Goal: Find specific page/section: Find specific page/section

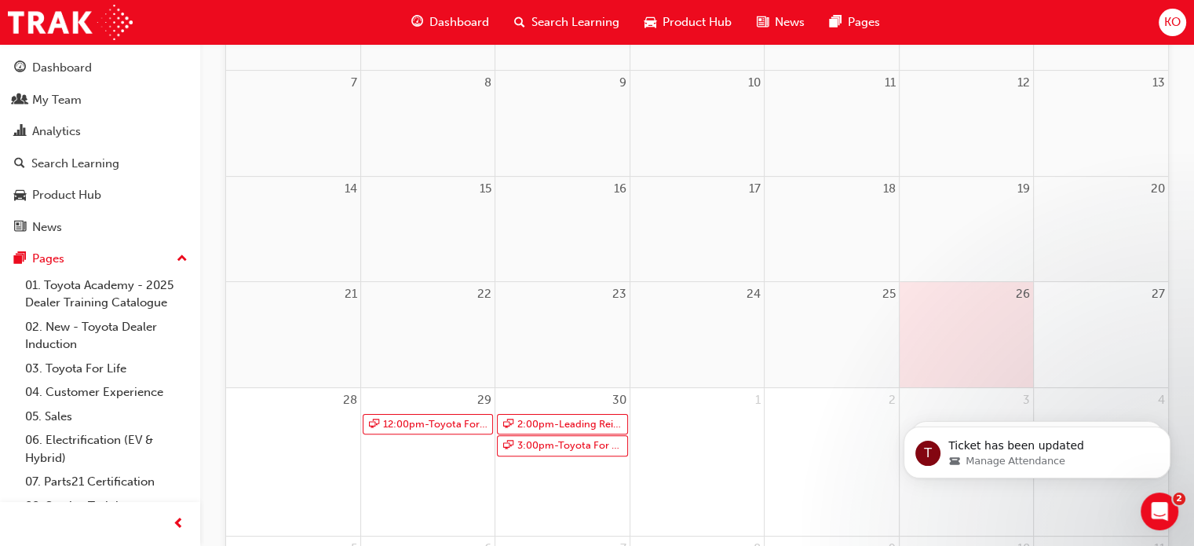
click at [455, 1] on div "Dashboard Search Learning Product Hub News Pages" at bounding box center [646, 22] width 506 height 45
click at [455, 21] on span "Dashboard" at bounding box center [459, 22] width 60 height 18
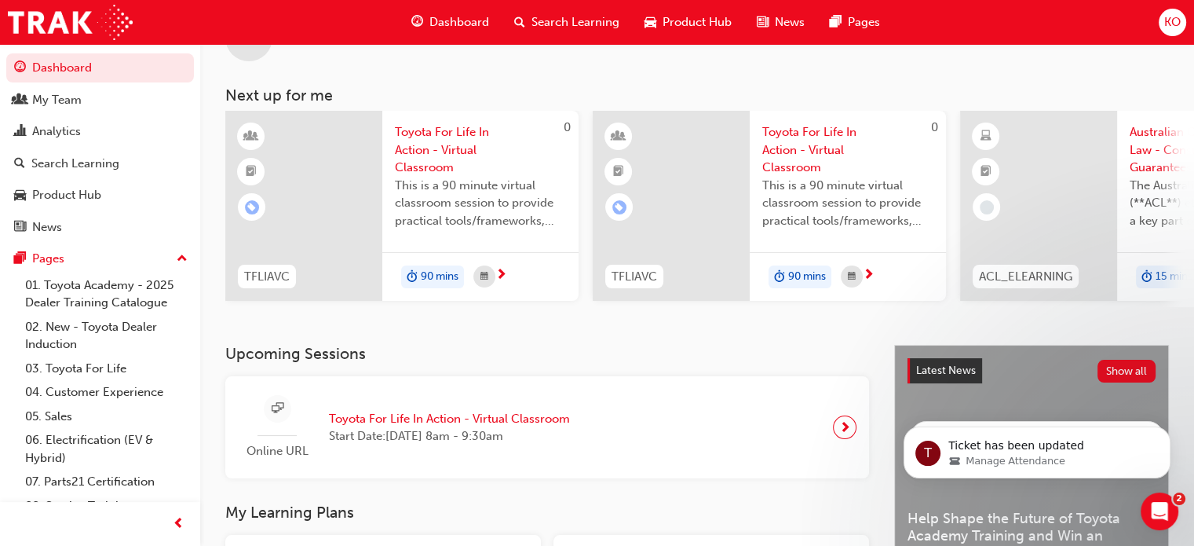
scroll to position [314, 0]
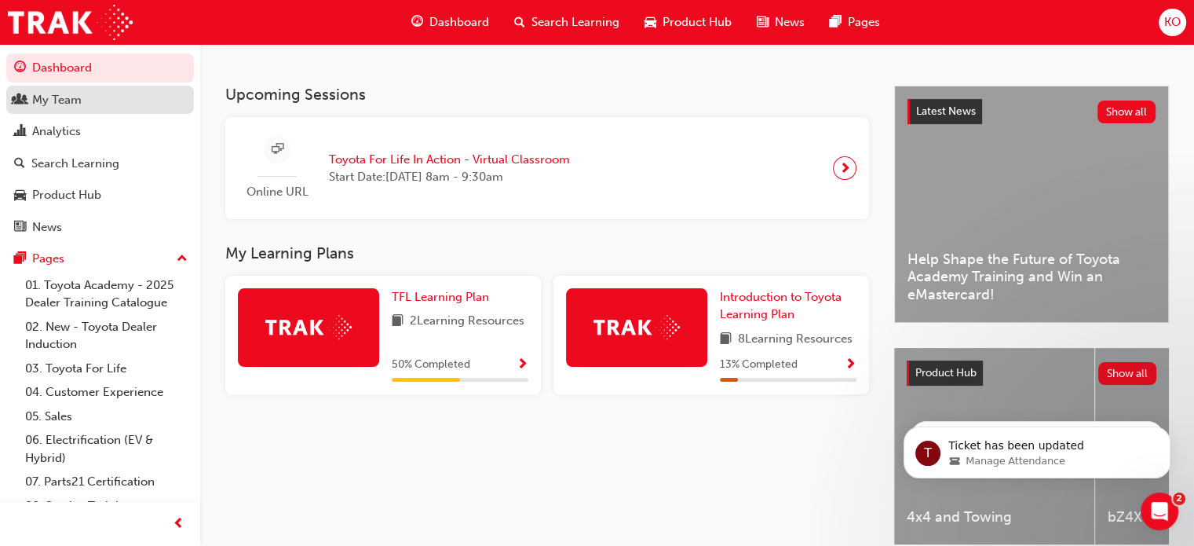
click at [89, 106] on div "My Team" at bounding box center [100, 100] width 172 height 20
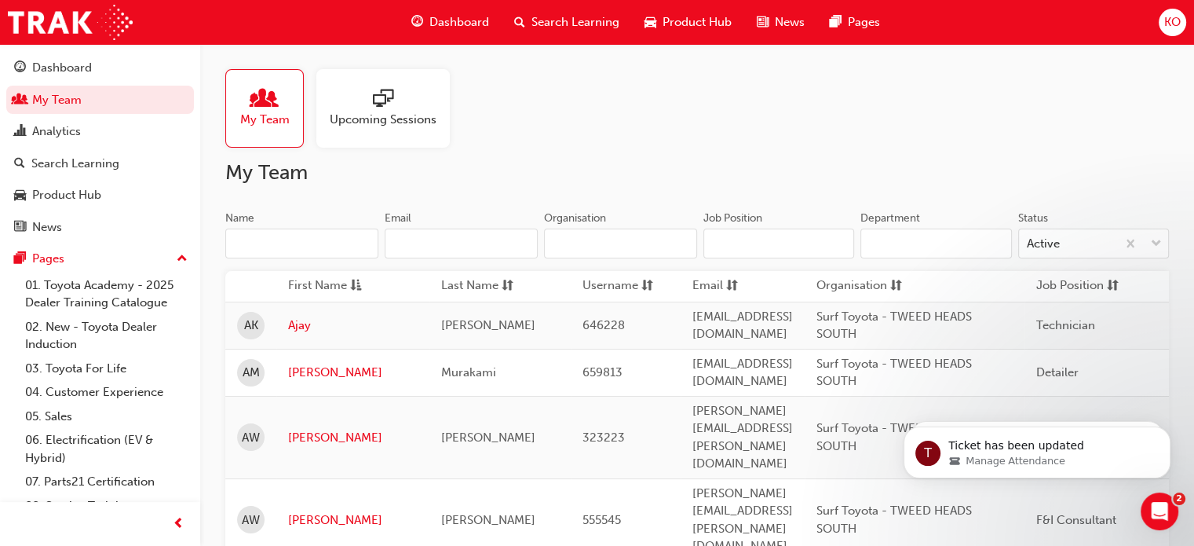
click at [333, 228] on input "Name" at bounding box center [301, 243] width 153 height 30
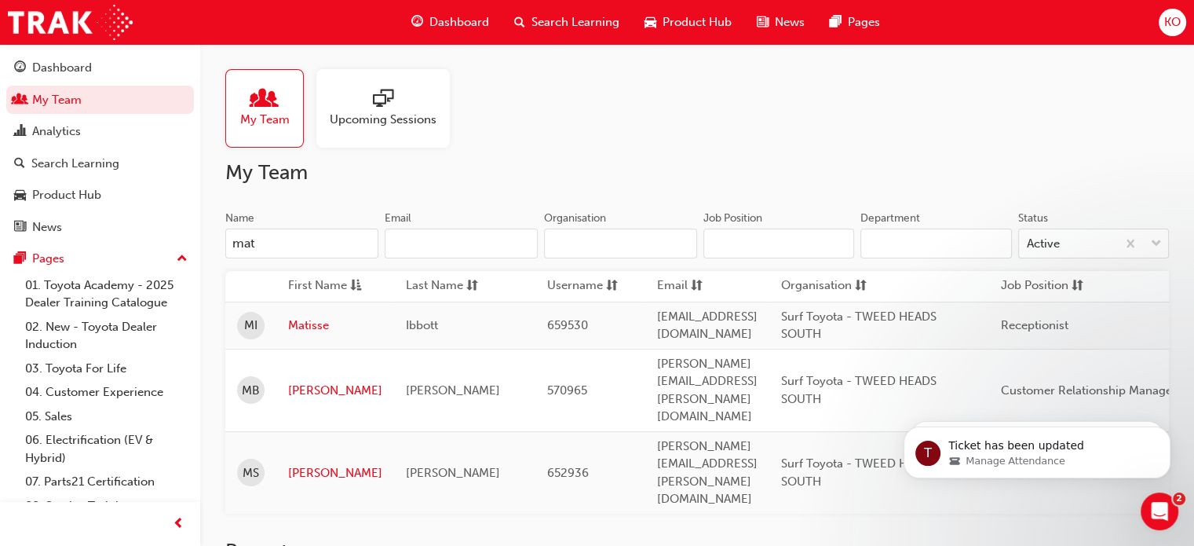
type input "mat"
